Goal: Task Accomplishment & Management: Use online tool/utility

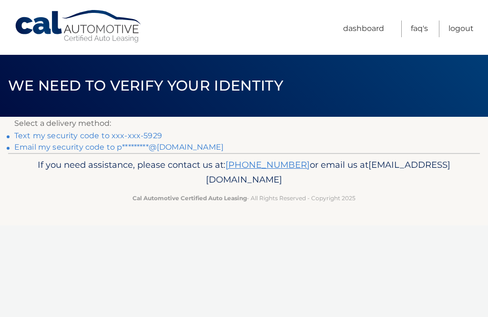
click at [148, 134] on link "Text my security code to xxx-xxx-5929" at bounding box center [88, 135] width 148 height 9
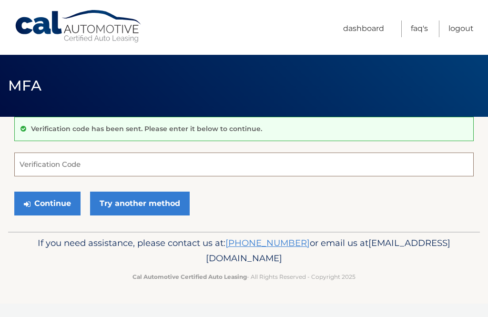
click at [231, 168] on input "Verification Code" at bounding box center [244, 165] width 460 height 24
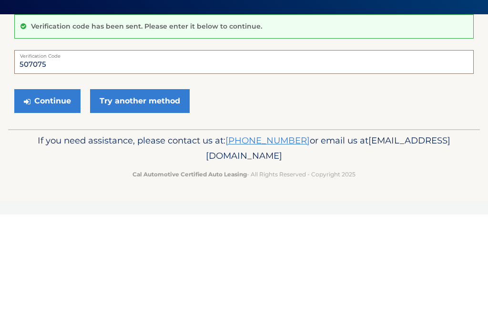
type input "507075"
click at [48, 192] on button "Continue" at bounding box center [47, 204] width 66 height 24
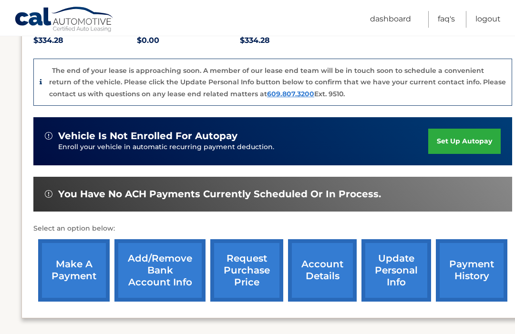
scroll to position [218, 0]
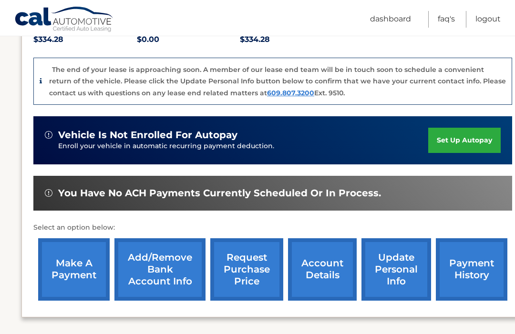
click at [243, 266] on link "request purchase price" at bounding box center [246, 269] width 73 height 62
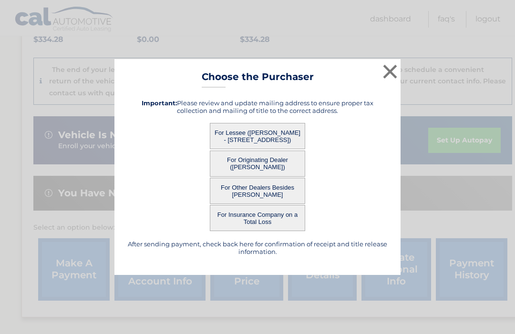
click at [269, 146] on button "For Lessee ([PERSON_NAME] - [STREET_ADDRESS])" at bounding box center [257, 136] width 95 height 26
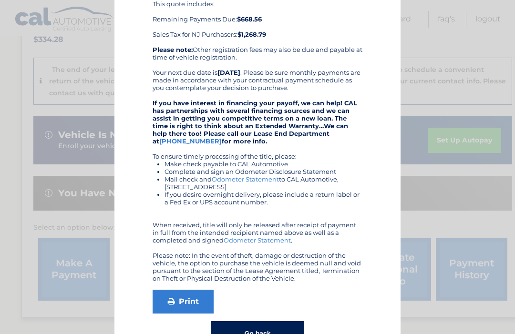
scroll to position [142, 0]
click at [182, 302] on link "Print" at bounding box center [183, 302] width 61 height 24
